Goal: Navigation & Orientation: Find specific page/section

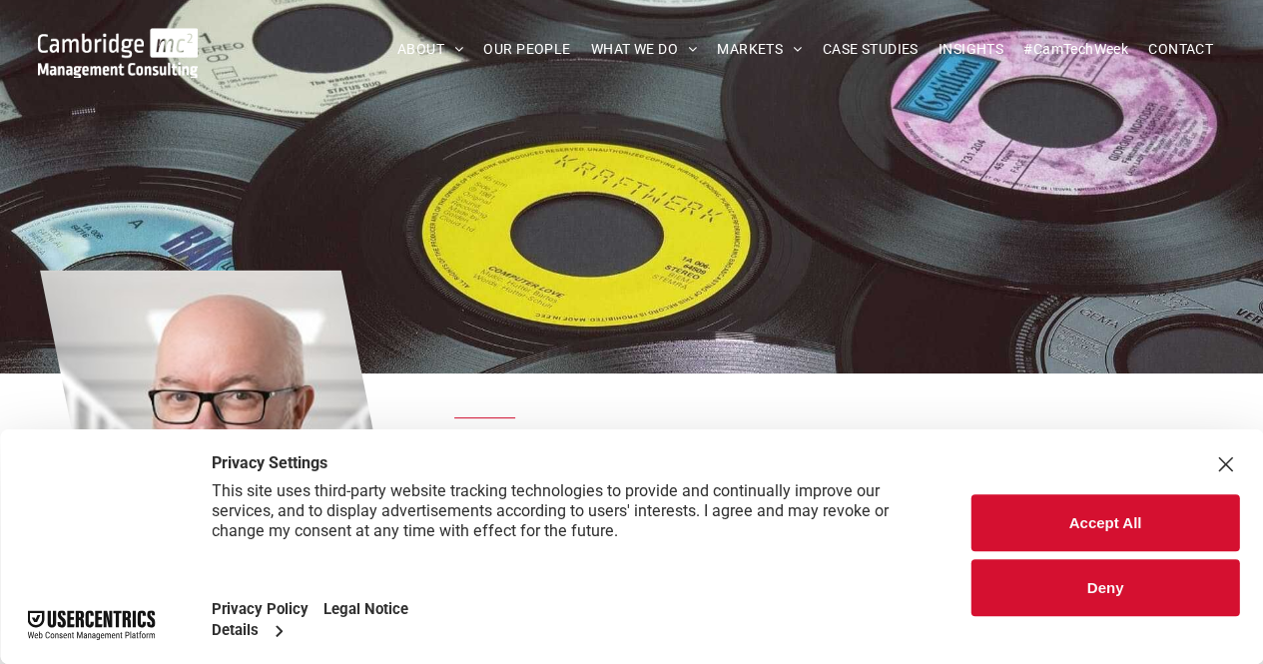
click at [1108, 577] on button "Deny" at bounding box center [1106, 587] width 268 height 57
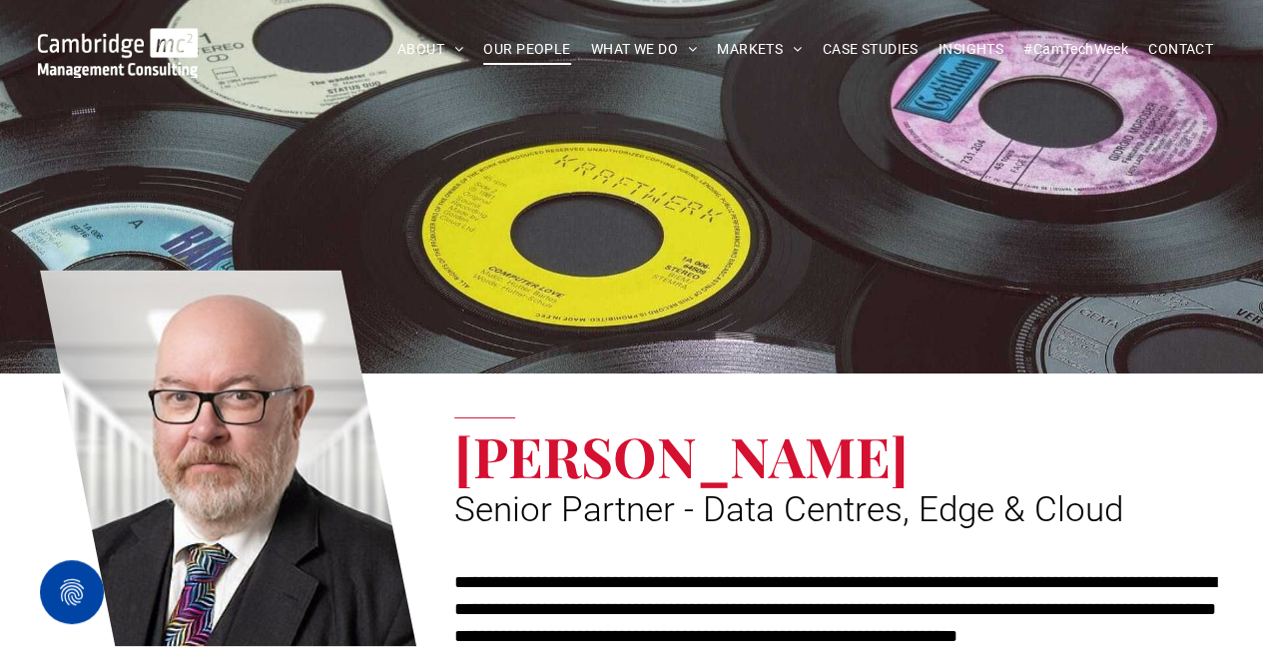
click at [533, 51] on span "OUR PEOPLE" at bounding box center [526, 49] width 87 height 31
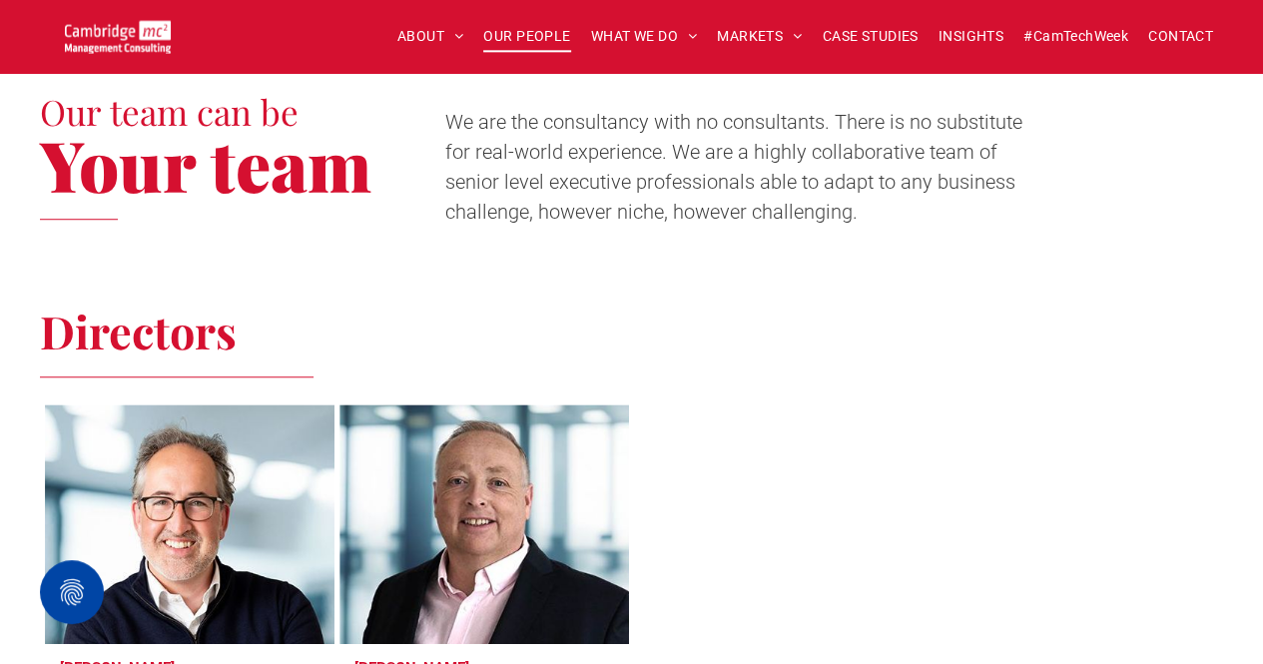
scroll to position [599, 0]
